Goal: Communication & Community: Ask a question

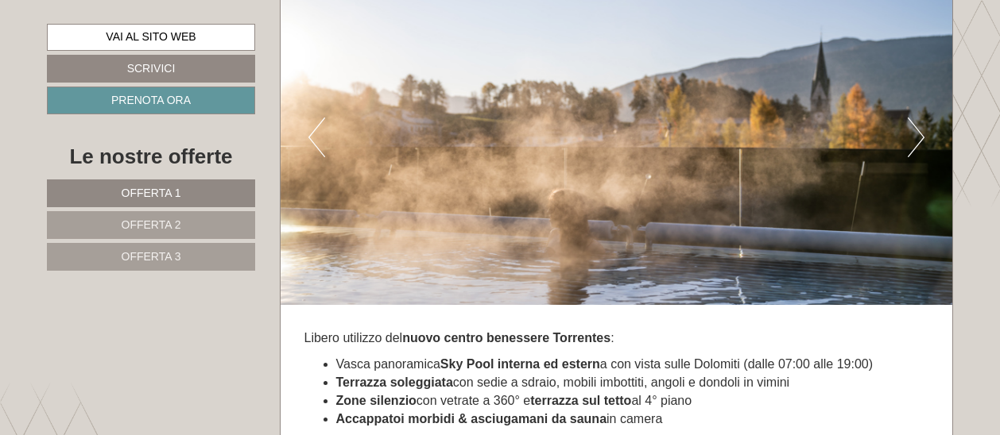
scroll to position [5611, 0]
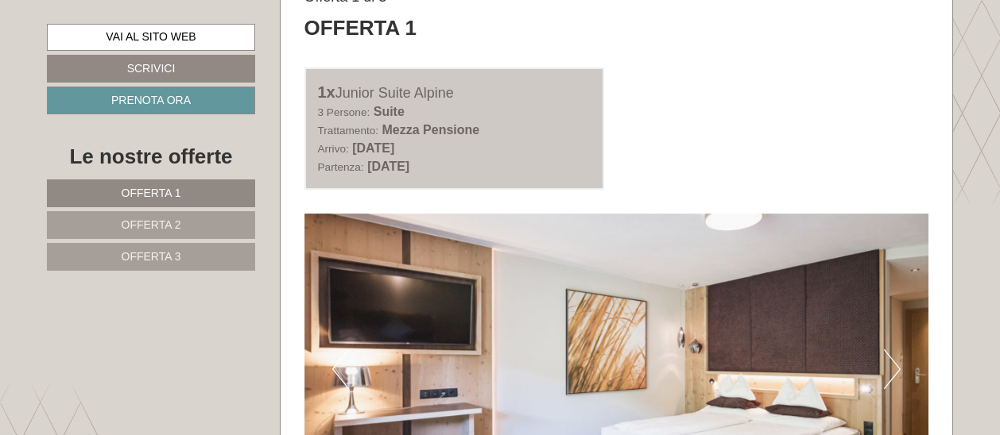
scroll to position [791, 0]
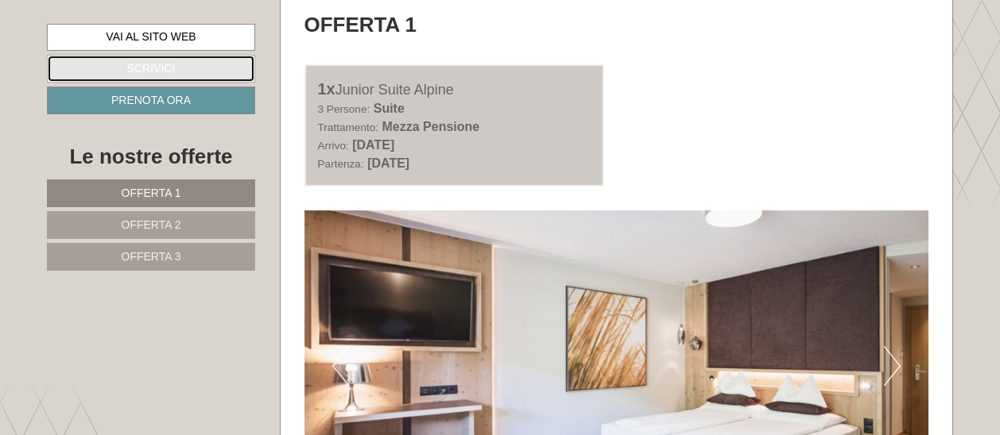
click at [165, 72] on link "Scrivici" at bounding box center [151, 69] width 208 height 28
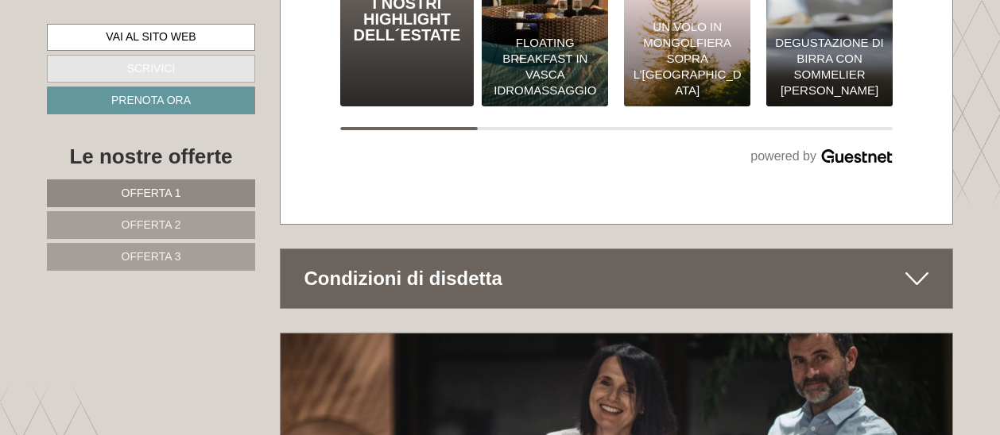
scroll to position [9803, 0]
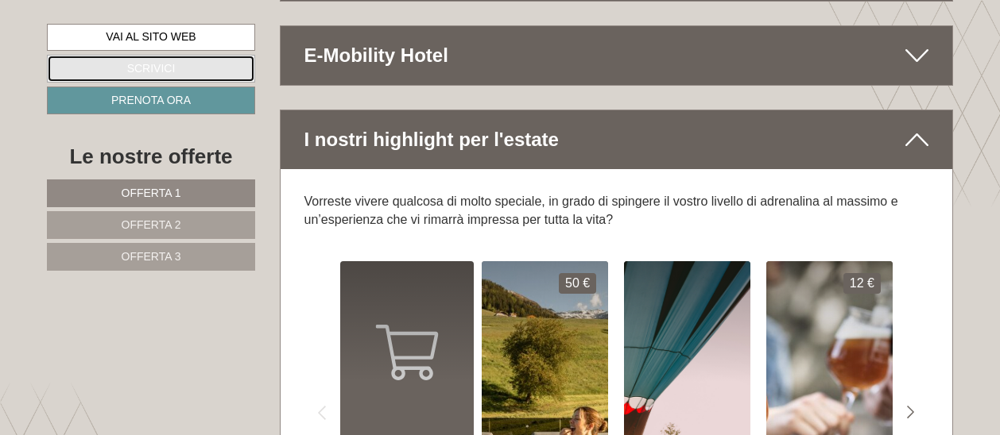
click at [162, 62] on link "Scrivici" at bounding box center [151, 69] width 208 height 28
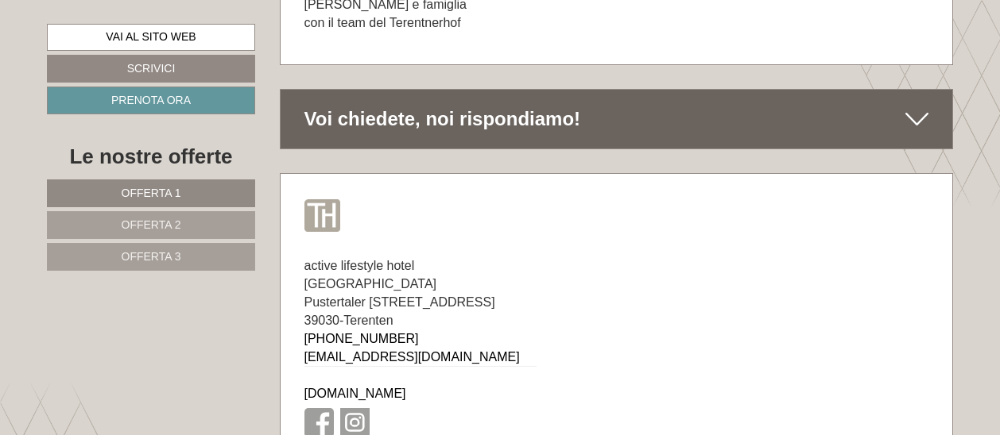
click at [693, 90] on div "Voi chiedete, noi rispondiamo!" at bounding box center [617, 119] width 672 height 59
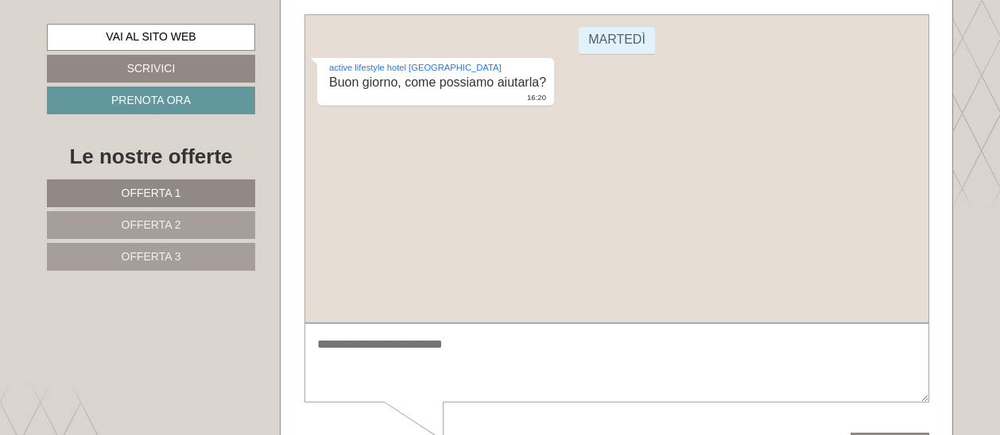
scroll to position [9962, 0]
click at [443, 354] on textarea at bounding box center [616, 363] width 625 height 80
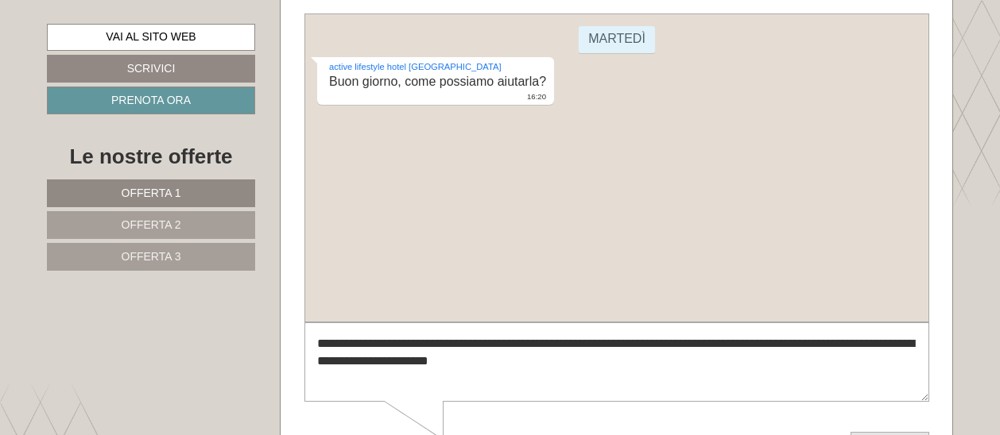
type textarea "**********"
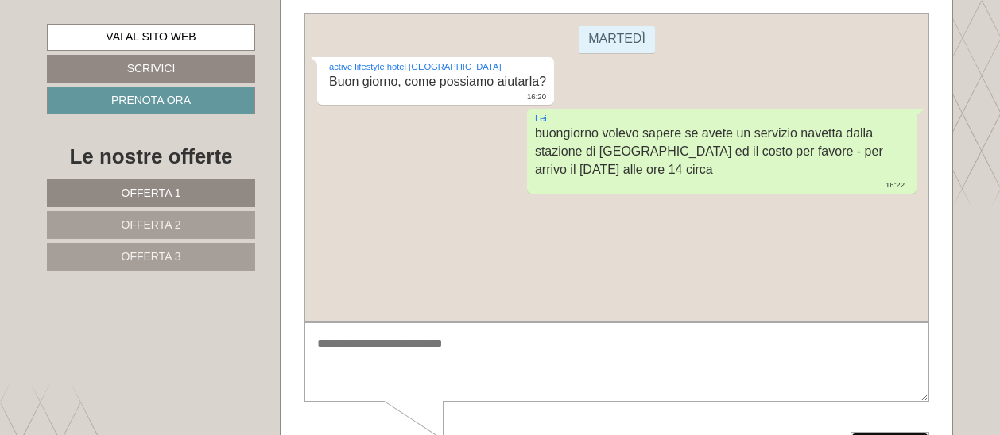
click at [509, 347] on textarea at bounding box center [616, 363] width 625 height 80
type textarea "******"
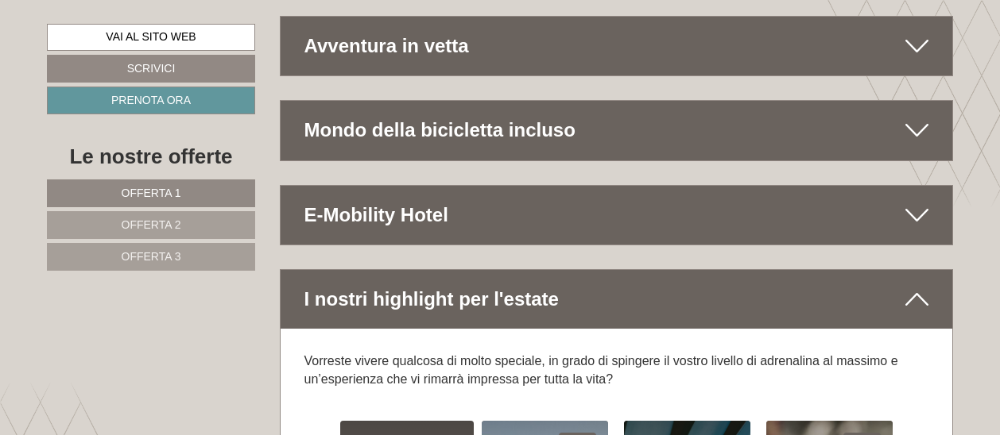
scroll to position [8134, 0]
